Goal: Transaction & Acquisition: Download file/media

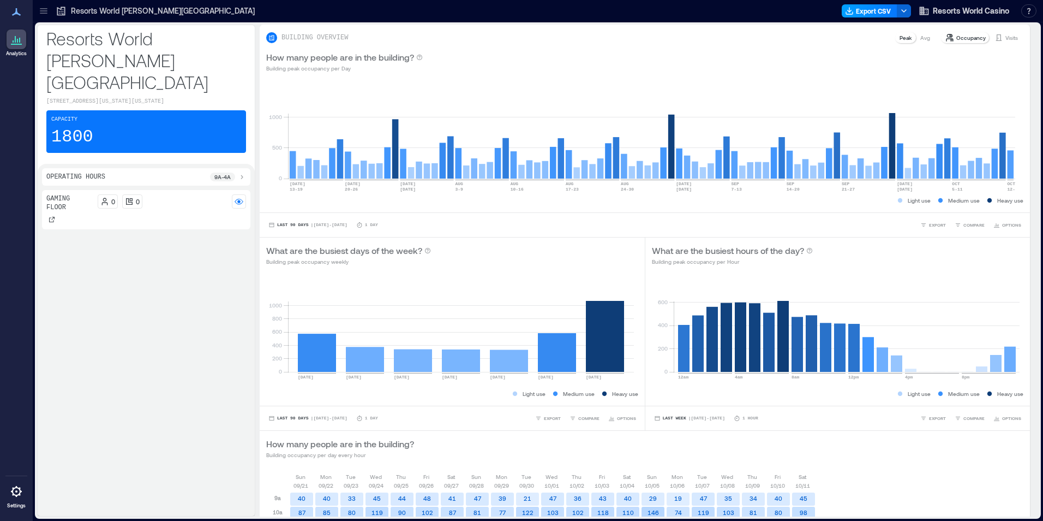
click at [864, 11] on button "Export CSV" at bounding box center [870, 10] width 56 height 13
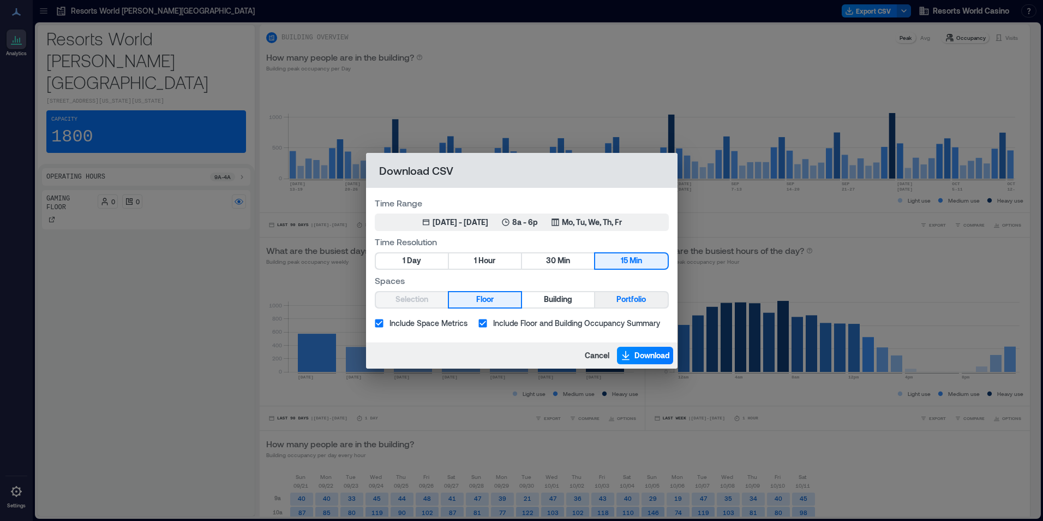
click at [616, 306] on button "Portfolio" at bounding box center [631, 299] width 72 height 15
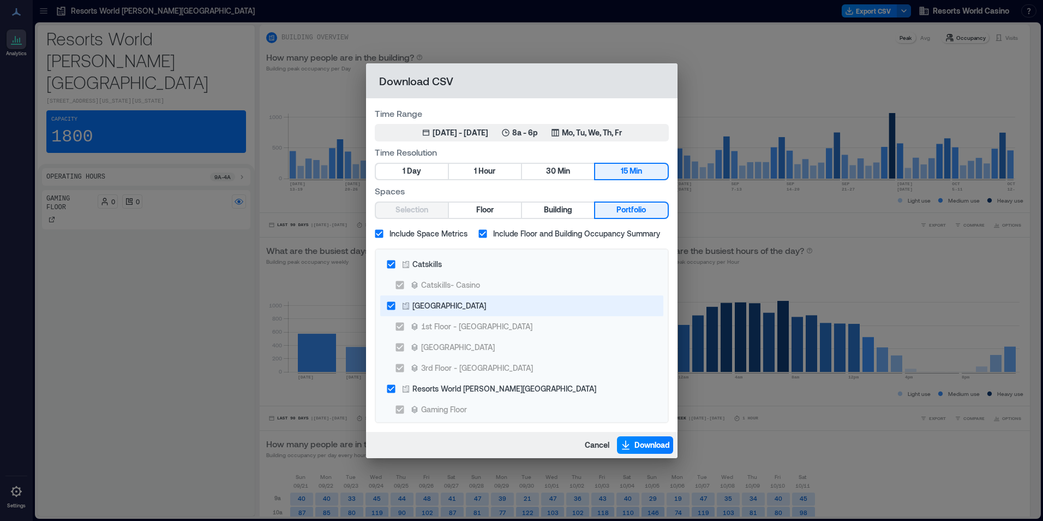
click at [438, 307] on div "[GEOGRAPHIC_DATA]" at bounding box center [450, 305] width 74 height 11
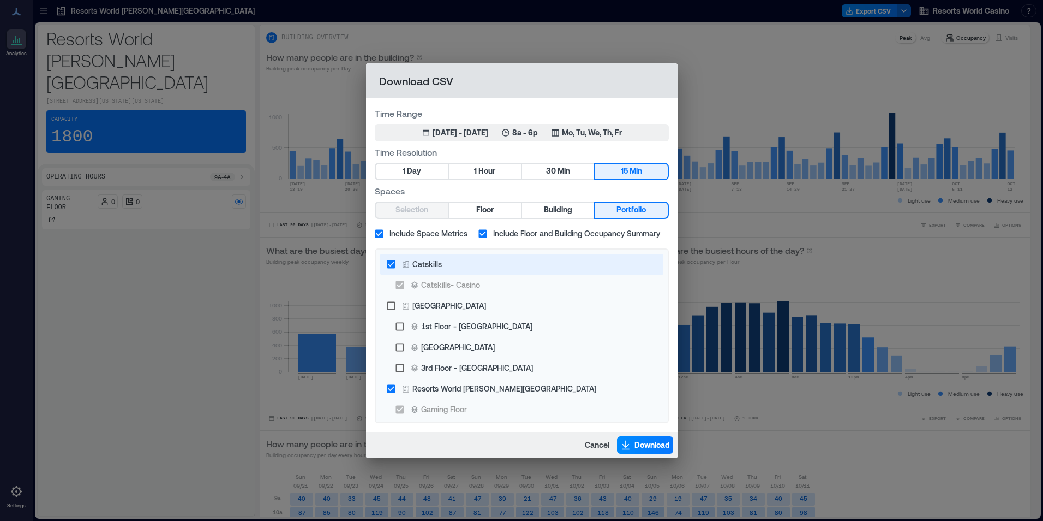
click at [439, 266] on div "Catskills" at bounding box center [427, 263] width 29 height 11
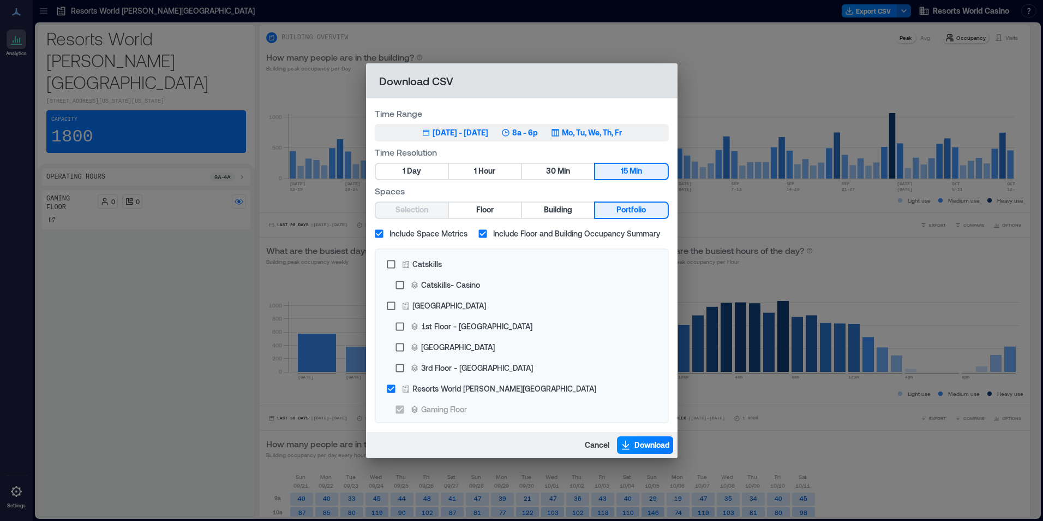
click at [538, 138] on p "8a - 6p" at bounding box center [525, 132] width 26 height 11
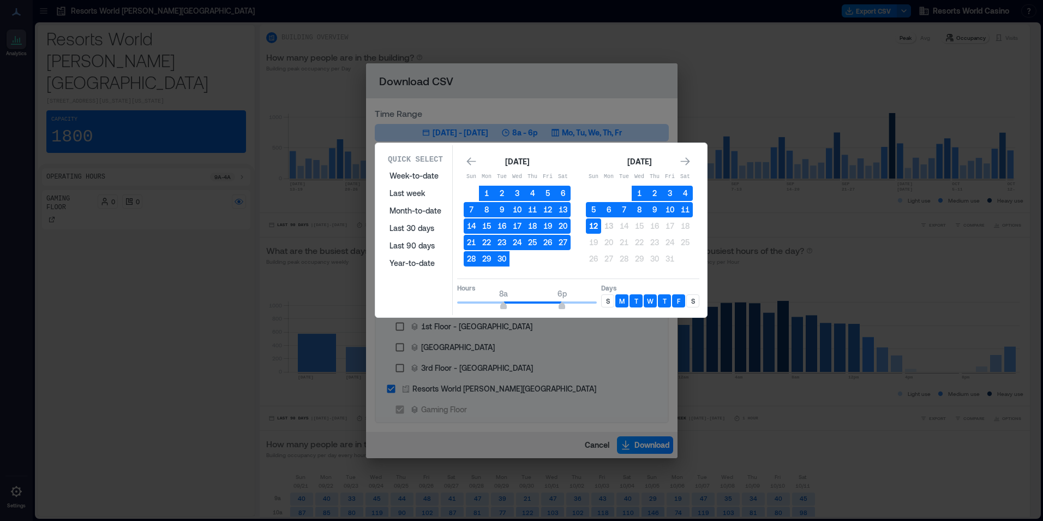
click at [592, 232] on button "12" at bounding box center [593, 225] width 15 height 15
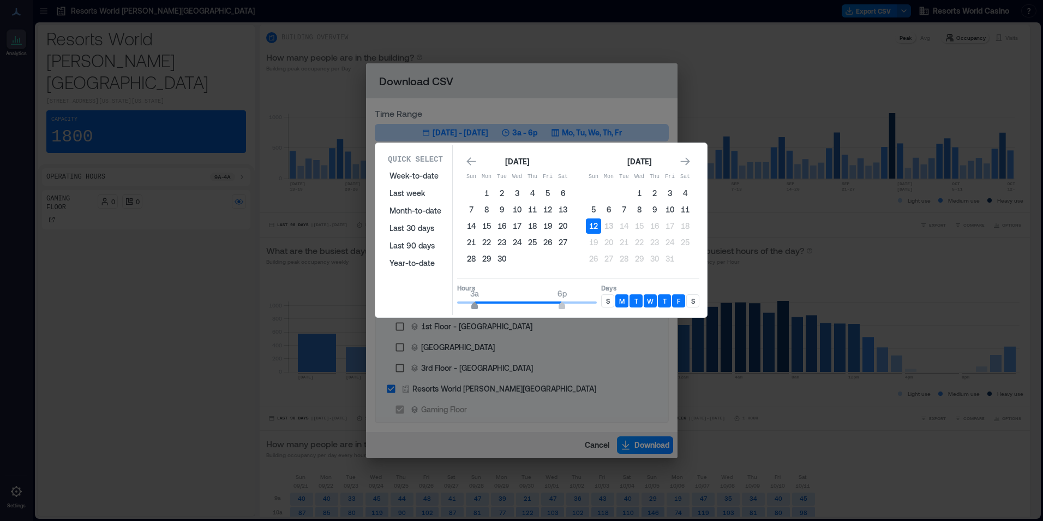
type input "*"
drag, startPoint x: 486, startPoint y: 302, endPoint x: 454, endPoint y: 298, distance: 32.5
click at [454, 305] on span "12a" at bounding box center [457, 307] width 7 height 4
type input "*"
drag, startPoint x: 560, startPoint y: 300, endPoint x: 479, endPoint y: 300, distance: 80.8
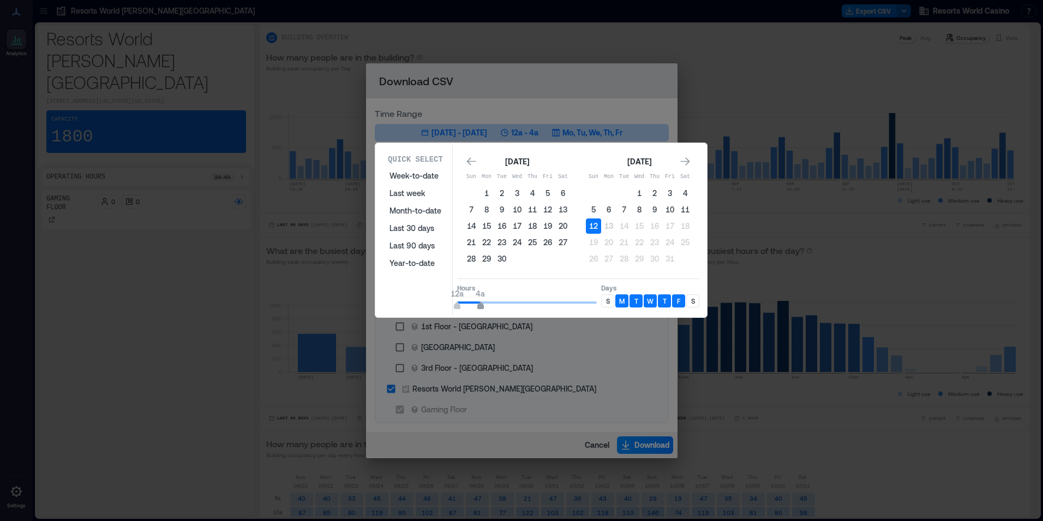
click at [479, 299] on span "4a" at bounding box center [480, 293] width 9 height 11
click at [600, 297] on div "Hours 12a 4a Days S M T W T F S" at bounding box center [578, 294] width 242 height 32
click at [606, 300] on p "S" at bounding box center [608, 300] width 4 height 9
click at [695, 303] on div "S" at bounding box center [693, 300] width 13 height 13
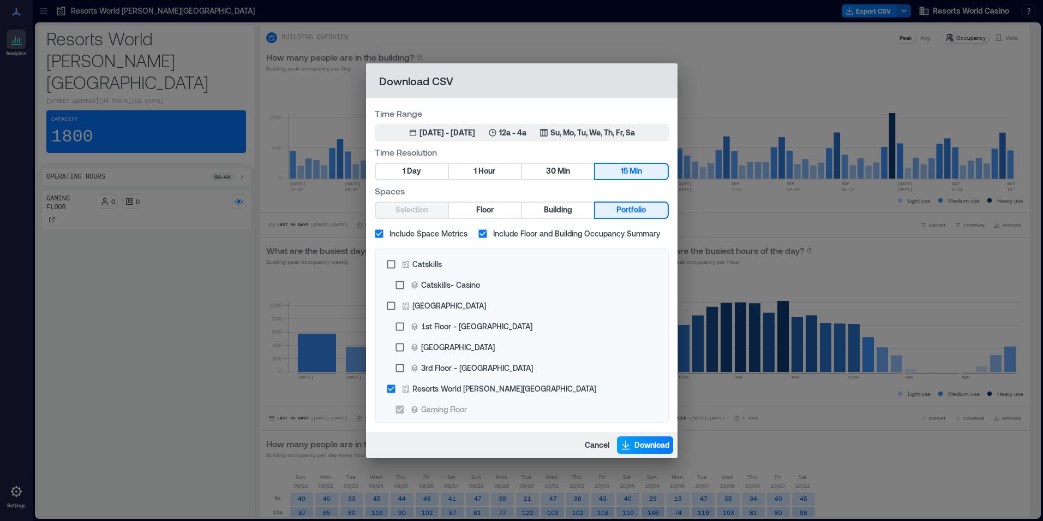
click at [646, 440] on span "Download" at bounding box center [652, 444] width 35 height 11
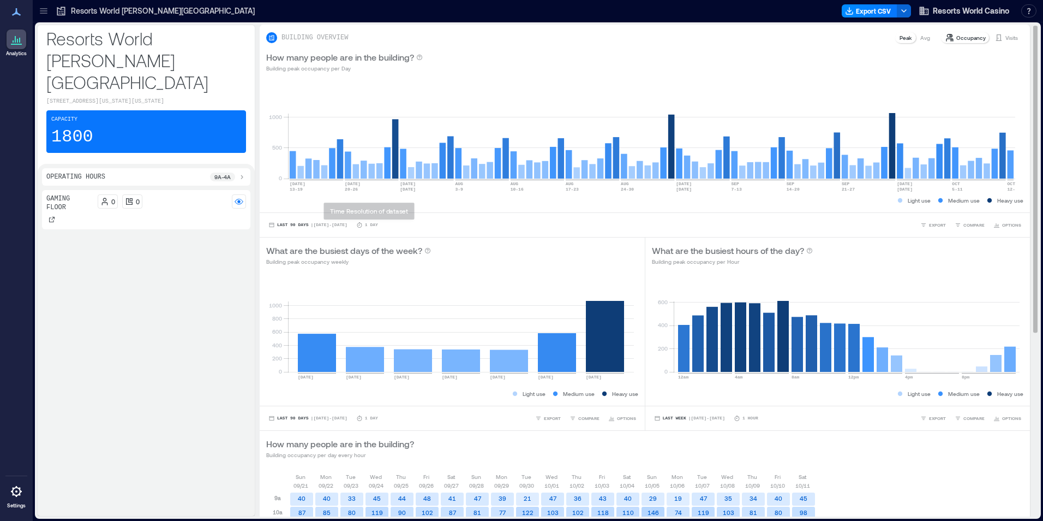
click at [62, 288] on div "Gaming Floor 0 0" at bounding box center [146, 350] width 208 height 321
click at [868, 16] on button "Export CSV" at bounding box center [870, 10] width 56 height 13
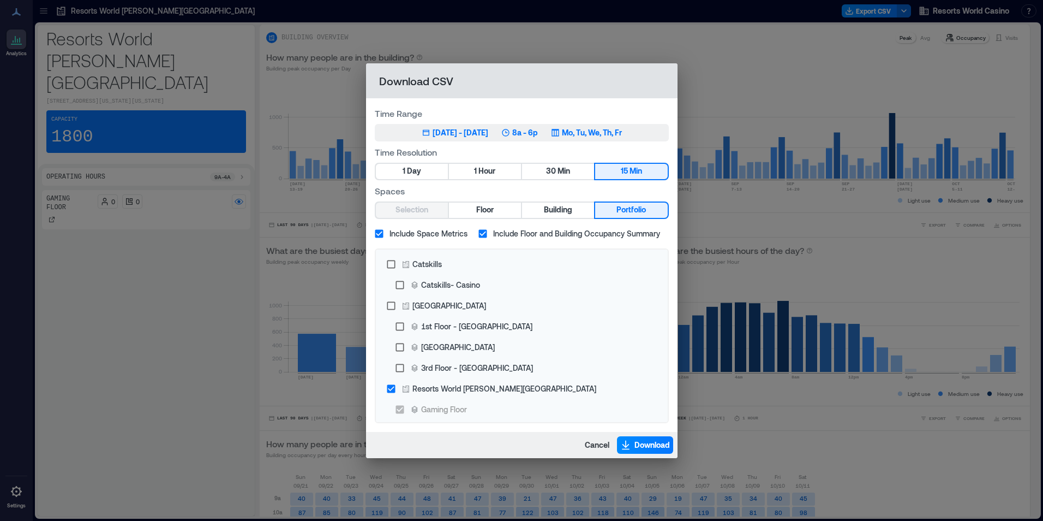
click at [580, 126] on button "[DATE] 13, 2025 - [DATE] 8a - 6p Mo, Tu, We, Th, Fr" at bounding box center [522, 132] width 294 height 17
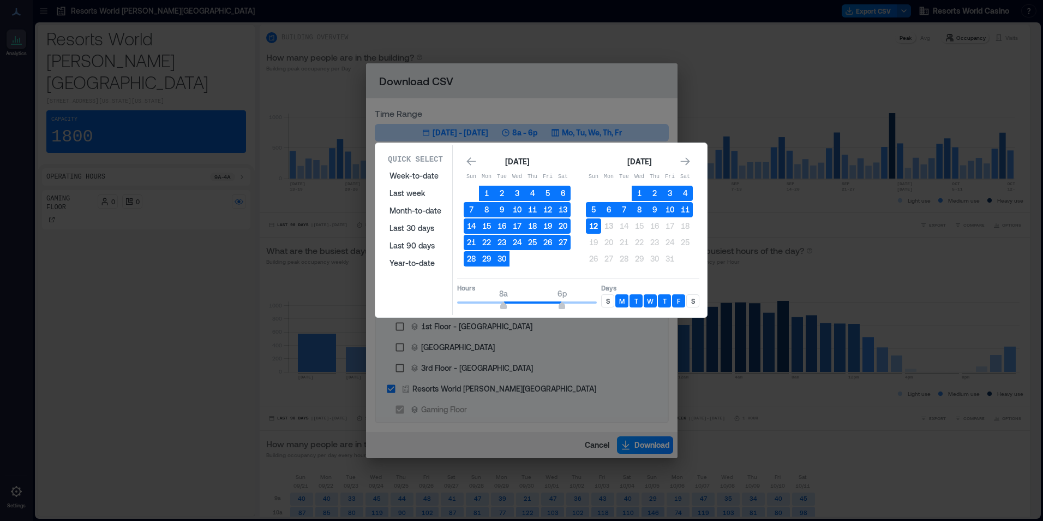
click at [596, 226] on button "12" at bounding box center [593, 225] width 15 height 15
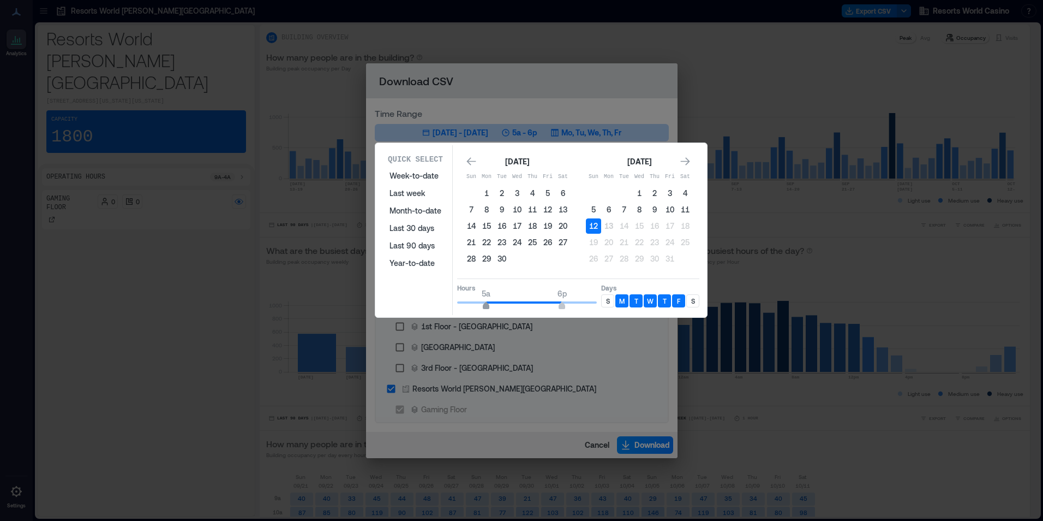
type input "*"
drag, startPoint x: 502, startPoint y: 300, endPoint x: 481, endPoint y: 300, distance: 20.7
click at [481, 299] on span "4a" at bounding box center [480, 293] width 9 height 11
type input "**"
drag, startPoint x: 570, startPoint y: 302, endPoint x: 609, endPoint y: 305, distance: 38.8
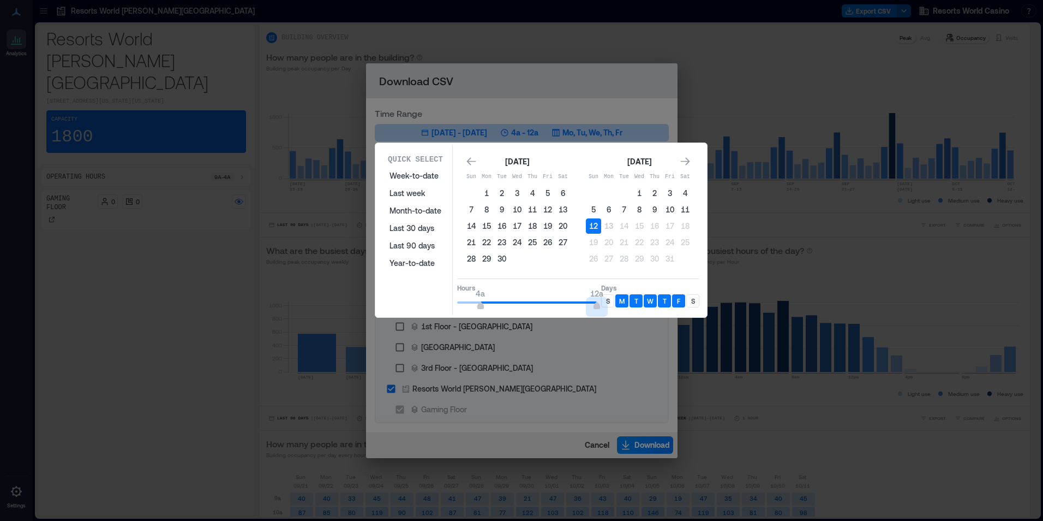
click at [607, 305] on div "Hours 4a 12a Days S M T W T F S" at bounding box center [578, 294] width 242 height 32
click at [610, 305] on div "S" at bounding box center [607, 300] width 13 height 13
click at [701, 307] on div "Quick Select Week-to-date Last week Month-to-date Last 30 days Last 90 days Yea…" at bounding box center [541, 230] width 325 height 170
click at [695, 302] on div "S" at bounding box center [693, 300] width 13 height 13
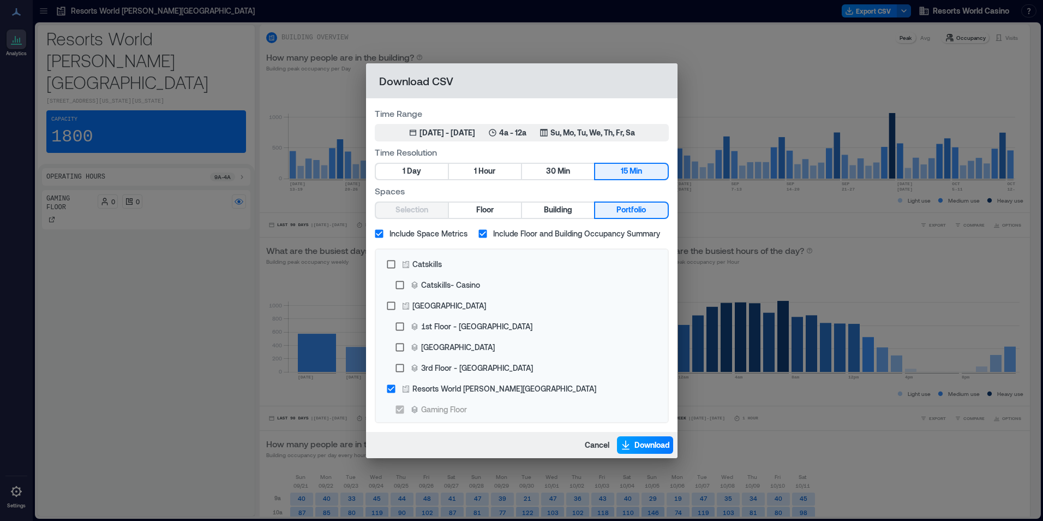
click at [657, 441] on span "Download" at bounding box center [652, 444] width 35 height 11
